Goal: Navigation & Orientation: Understand site structure

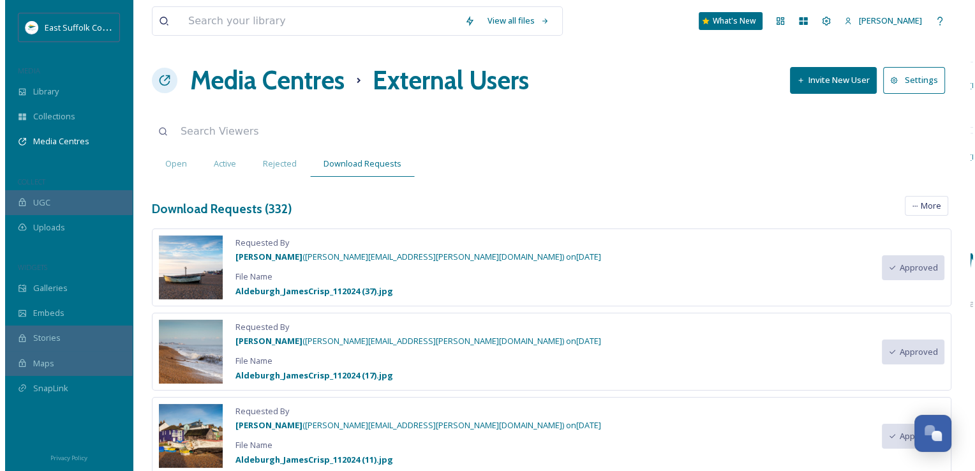
scroll to position [7653, 0]
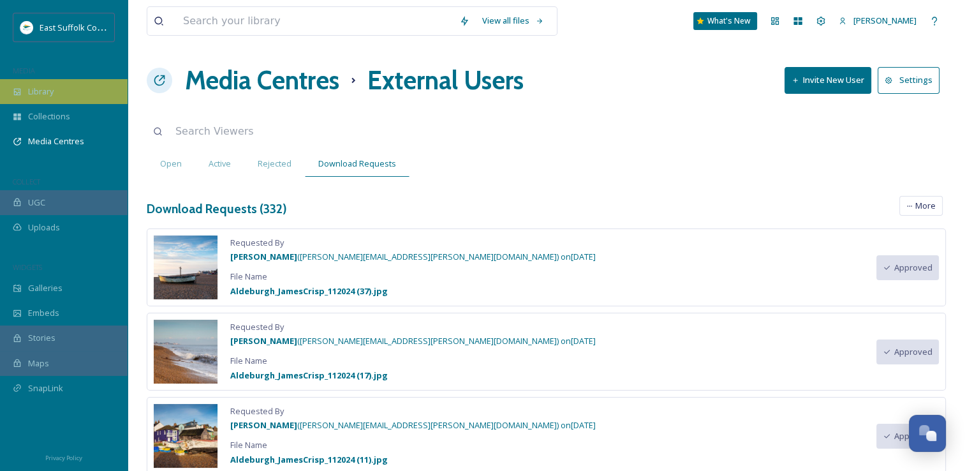
click at [78, 83] on div "Library" at bounding box center [64, 91] width 128 height 25
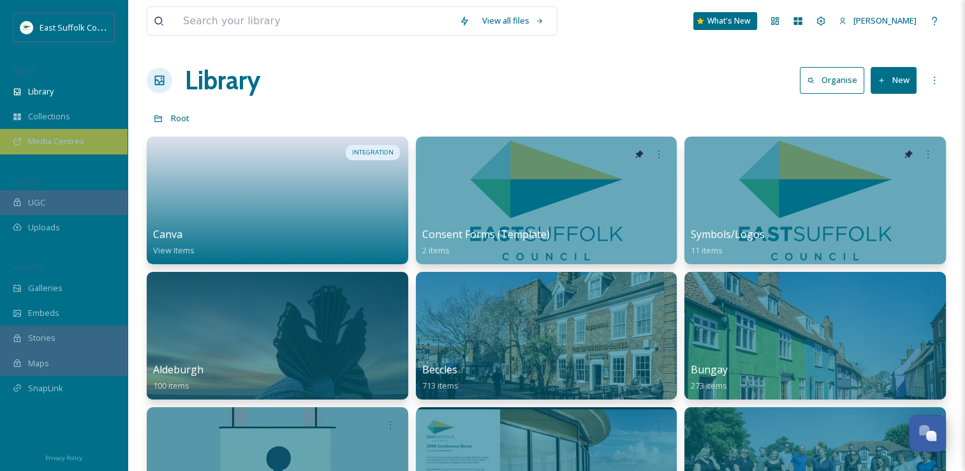
click at [34, 145] on span "Media Centres" at bounding box center [56, 141] width 56 height 12
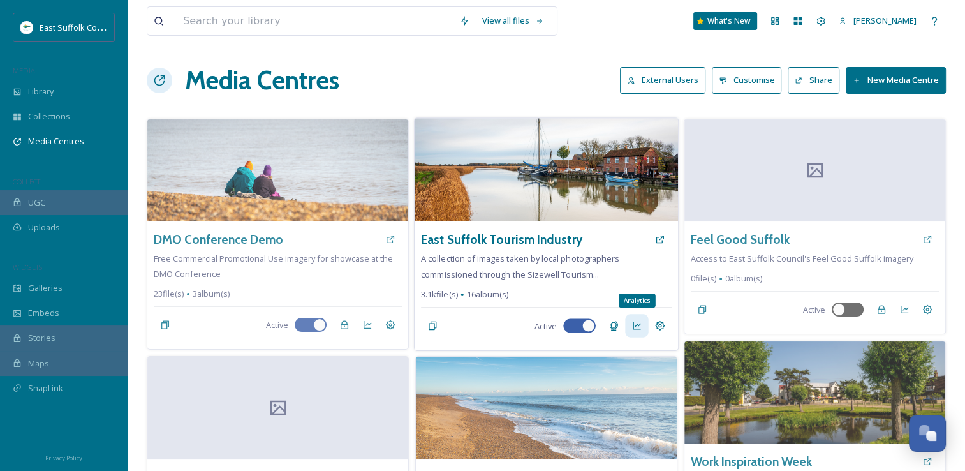
click at [635, 326] on icon at bounding box center [637, 326] width 10 height 10
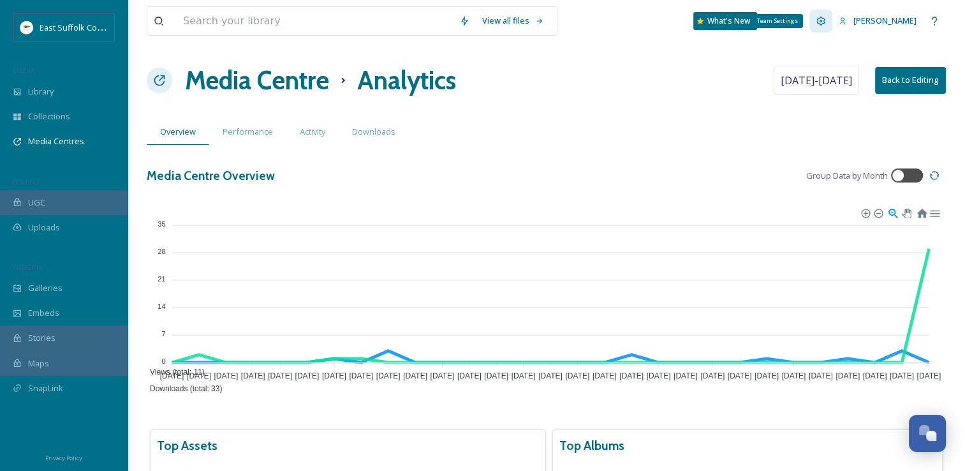
click at [826, 24] on icon at bounding box center [821, 21] width 10 height 10
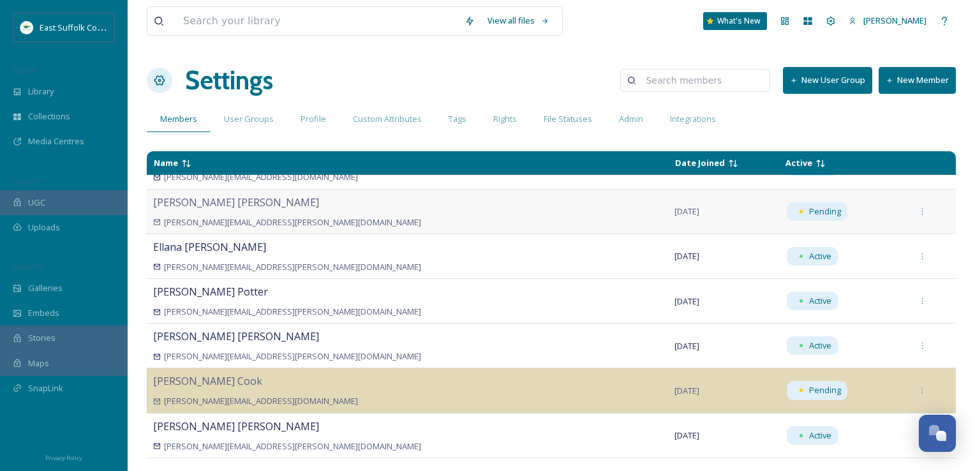
scroll to position [702, 0]
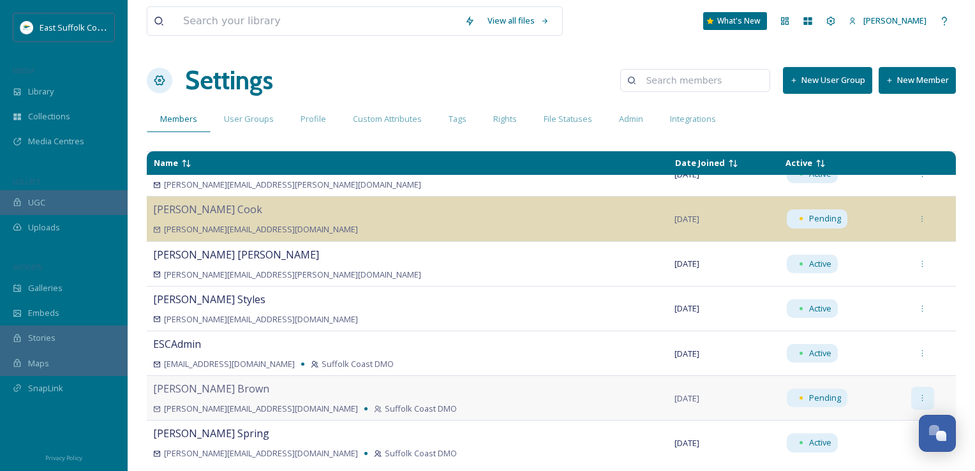
click at [911, 402] on div at bounding box center [922, 398] width 23 height 23
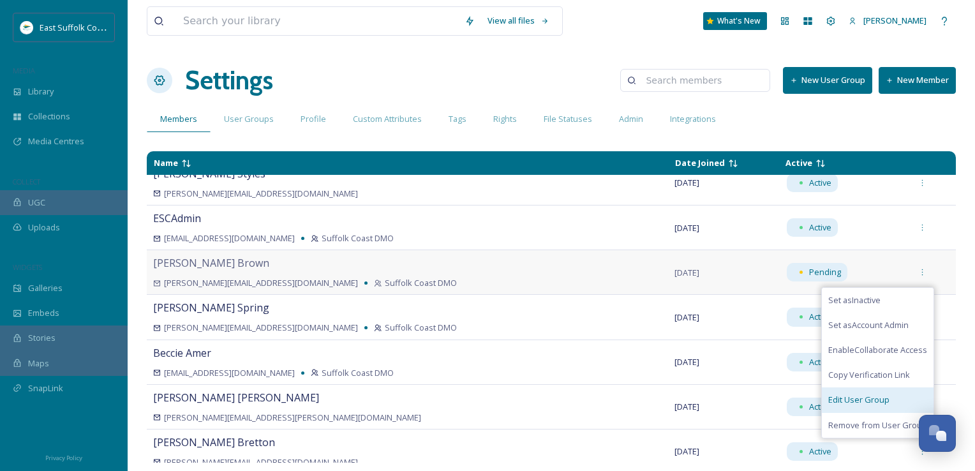
scroll to position [829, 0]
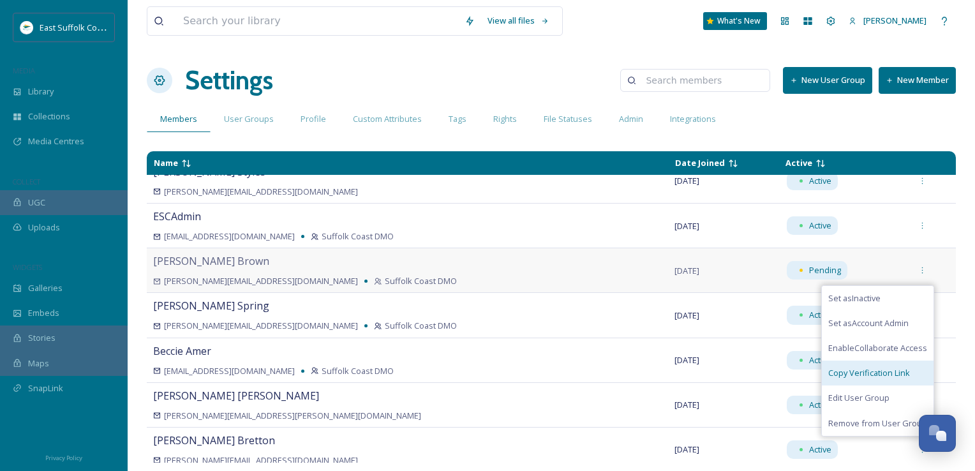
click at [841, 368] on span "Copy Verification Link" at bounding box center [869, 373] width 82 height 12
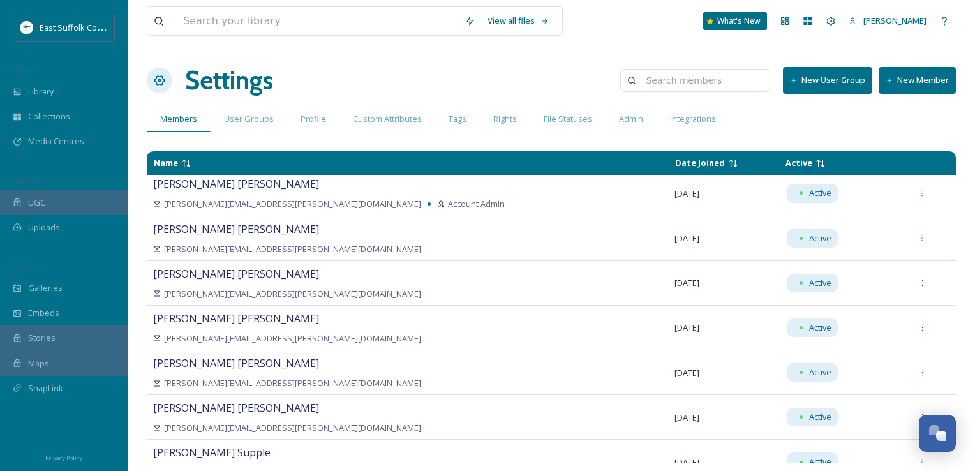
scroll to position [128, 0]
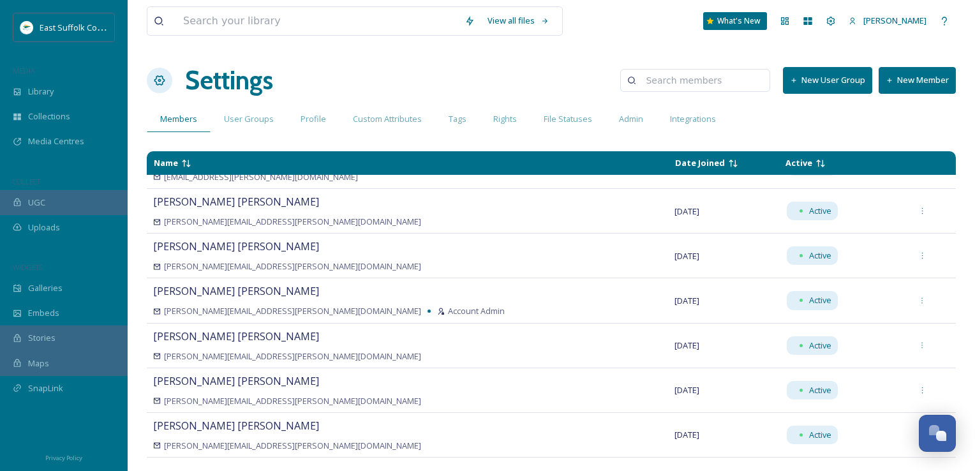
click at [478, 82] on div "Settings New User Group New Member" at bounding box center [551, 80] width 809 height 38
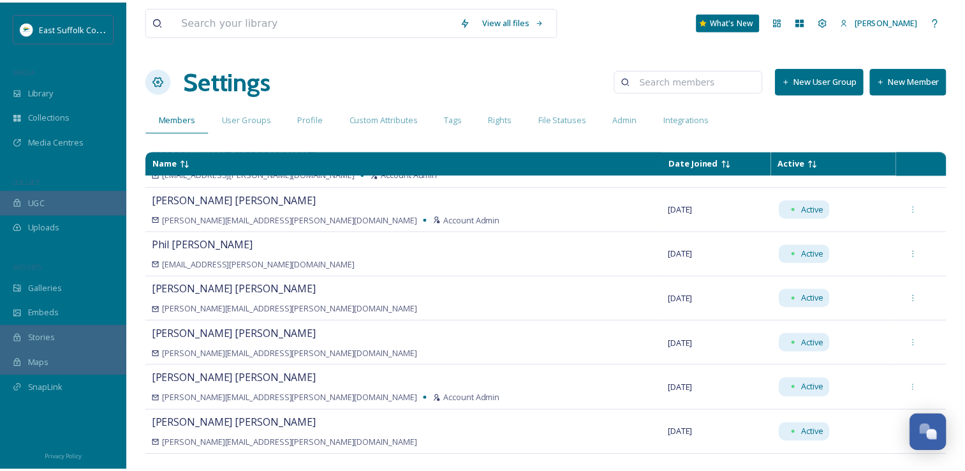
scroll to position [0, 0]
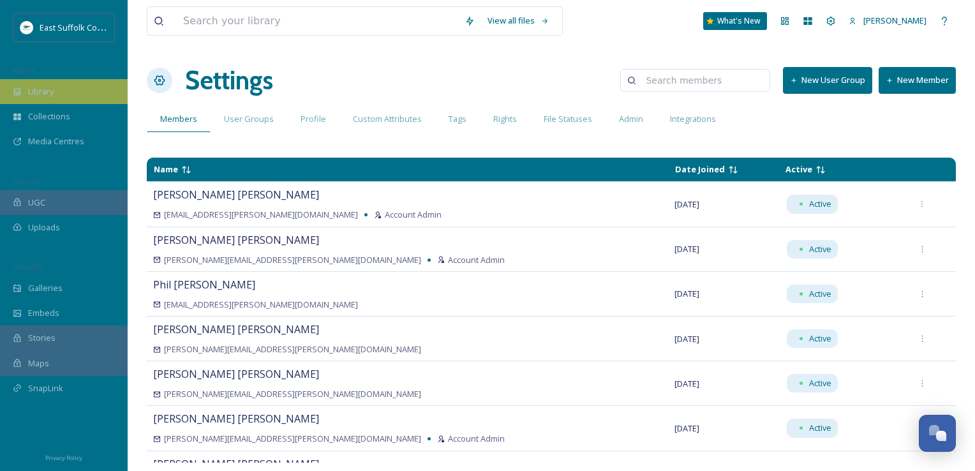
click at [57, 89] on div "Library" at bounding box center [64, 91] width 128 height 25
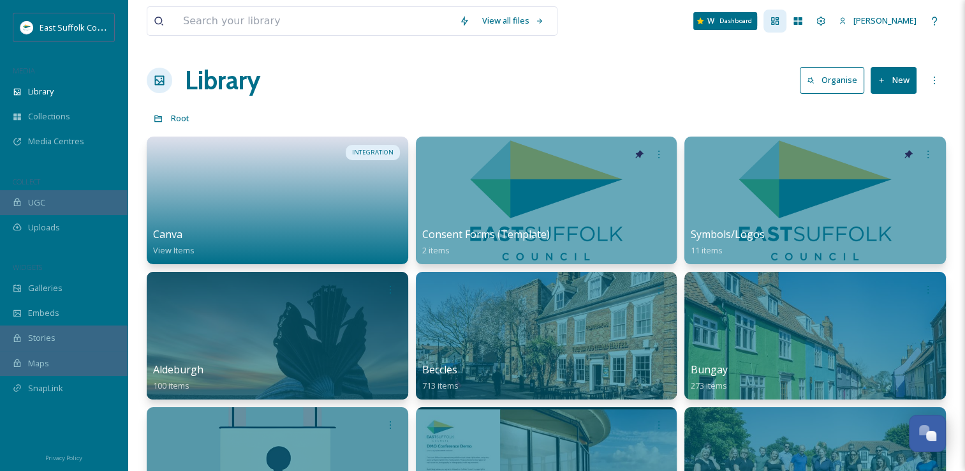
click at [787, 17] on div "Dashboard" at bounding box center [775, 21] width 23 height 23
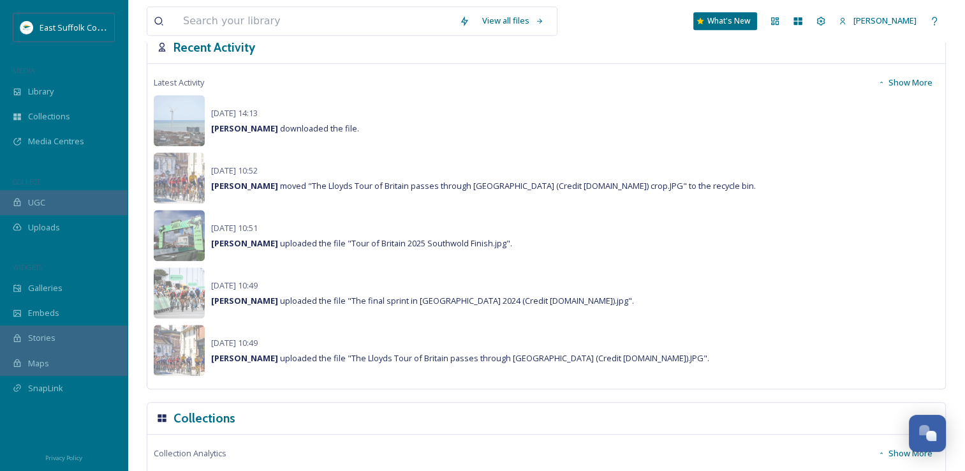
scroll to position [829, 0]
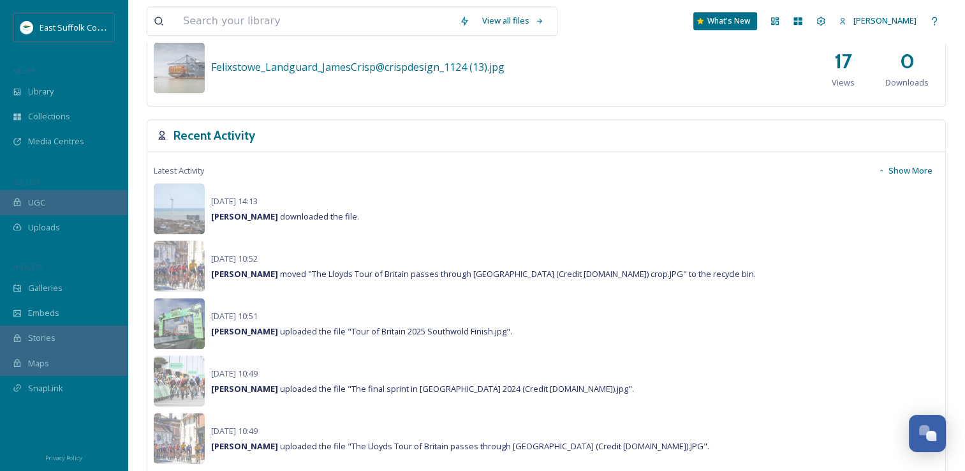
click at [906, 177] on button "Show More" at bounding box center [905, 170] width 68 height 25
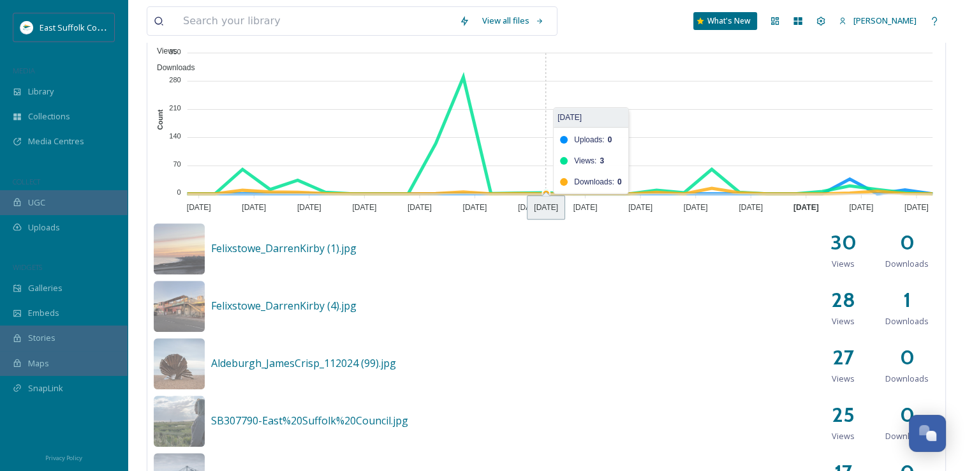
scroll to position [228, 0]
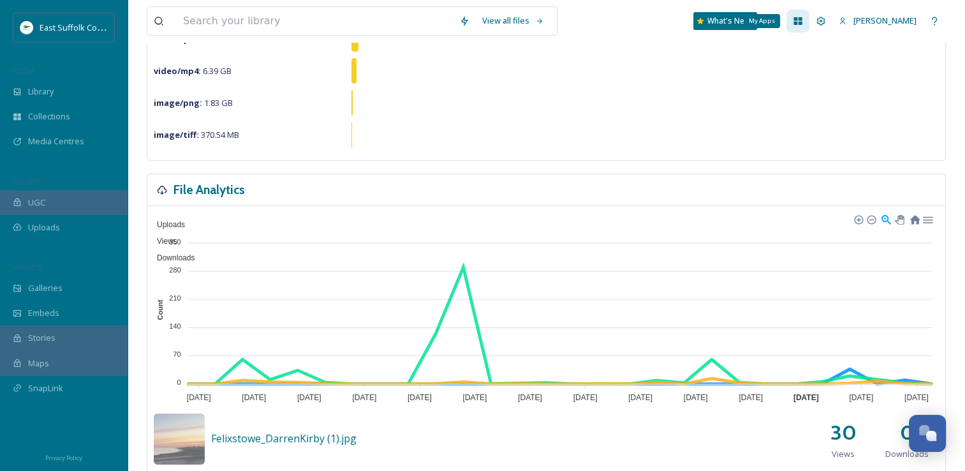
click at [802, 24] on icon at bounding box center [798, 21] width 8 height 8
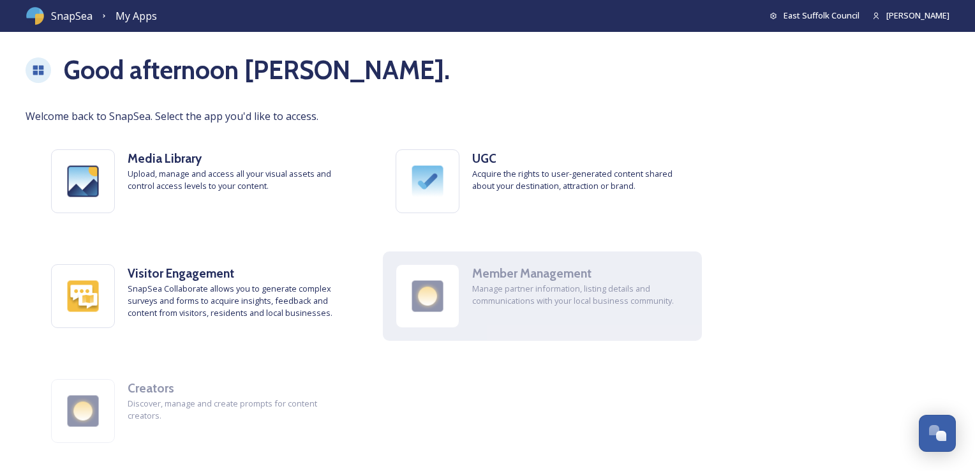
click at [457, 295] on img at bounding box center [427, 296] width 63 height 63
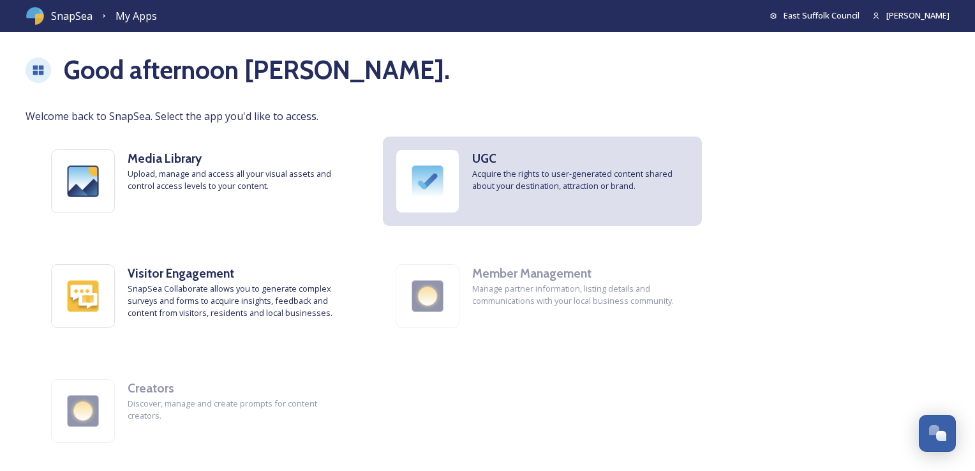
click at [556, 163] on h3 "UGC" at bounding box center [580, 158] width 217 height 18
